Goal: Transaction & Acquisition: Purchase product/service

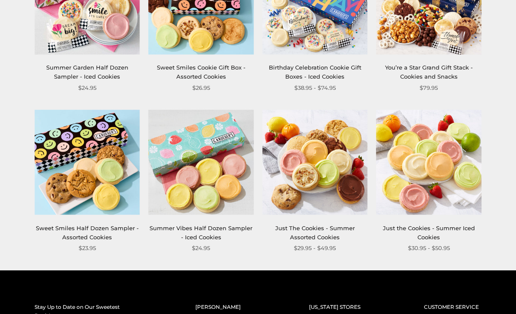
scroll to position [846, 0]
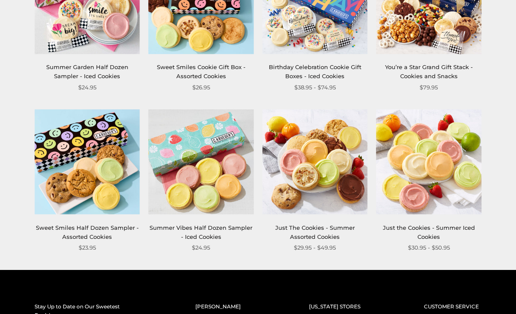
click at [436, 159] on img at bounding box center [428, 162] width 105 height 105
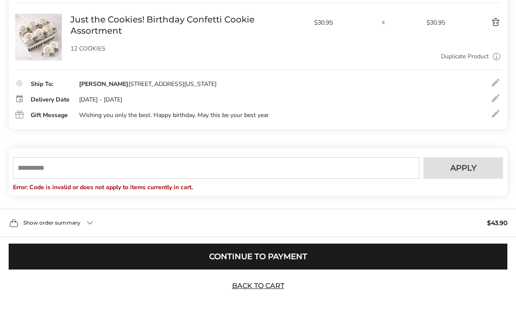
scroll to position [150, 0]
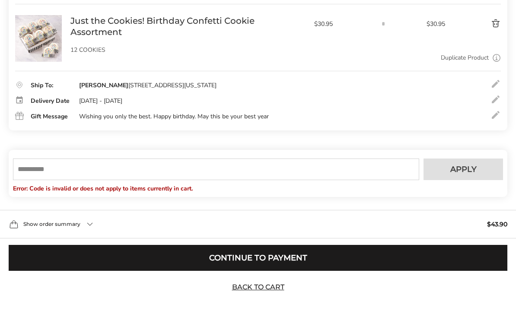
click at [23, 180] on input "text" at bounding box center [216, 170] width 406 height 22
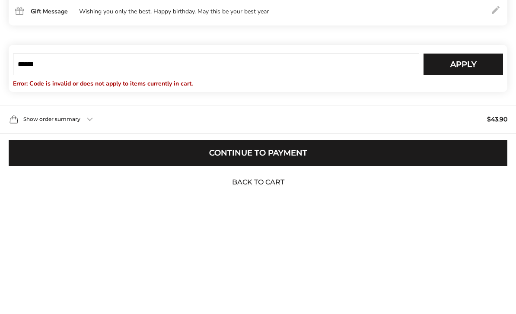
type input "******"
click at [463, 159] on button "Apply" at bounding box center [463, 170] width 80 height 22
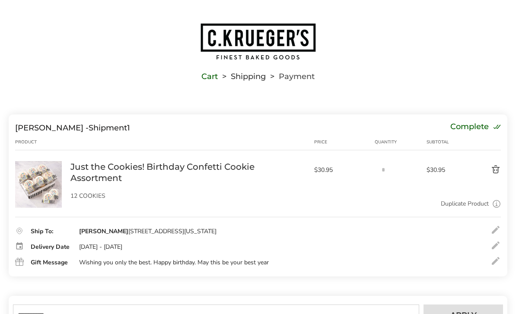
scroll to position [0, 0]
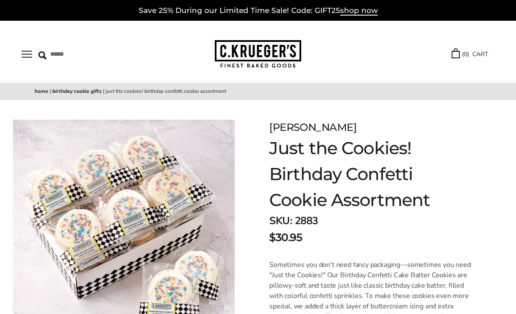
click at [352, 11] on span "shop now" at bounding box center [359, 11] width 38 height 10
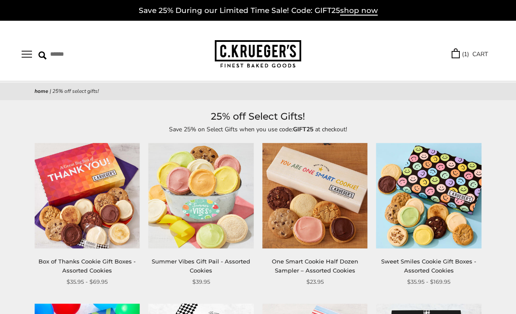
click at [477, 54] on link "( 1 ) CART" at bounding box center [470, 54] width 36 height 10
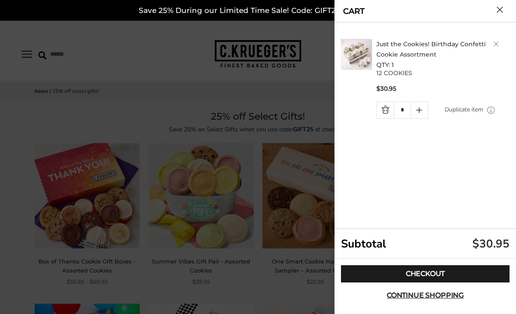
click at [450, 270] on link "Checkout" at bounding box center [425, 273] width 169 height 17
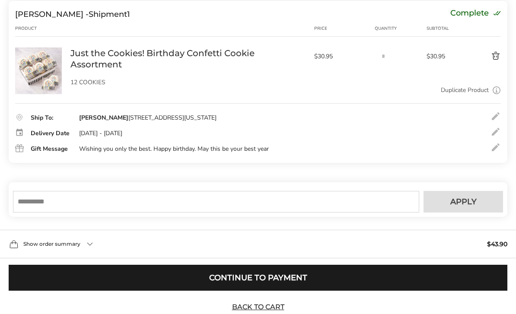
scroll to position [137, 0]
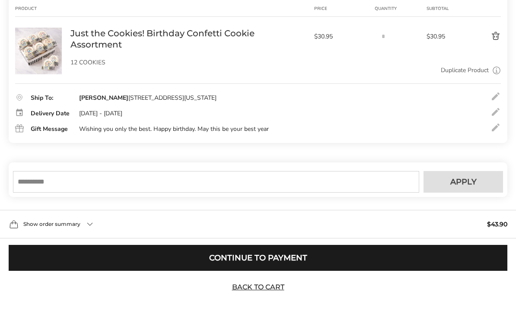
click at [159, 271] on button "Continue to Payment" at bounding box center [258, 258] width 499 height 26
